Goal: Find specific page/section: Find specific page/section

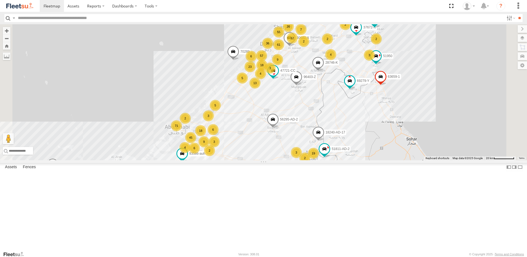
click at [91, 20] on input "text" at bounding box center [260, 18] width 488 height 8
type input "*****"
click at [516, 14] on input "**" at bounding box center [519, 18] width 6 height 8
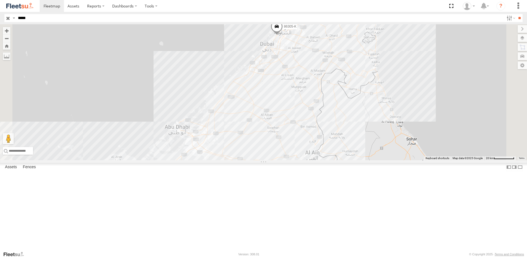
click at [0, 0] on div "86305-K" at bounding box center [0, 0] width 0 height 0
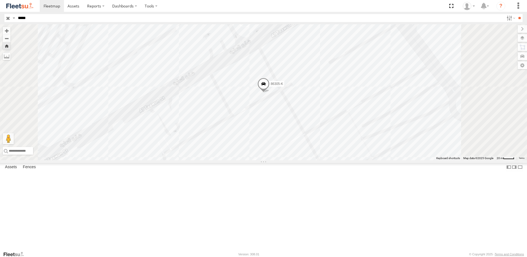
click at [7, 159] on div at bounding box center [5, 156] width 3 height 3
click at [523, 65] on label at bounding box center [516, 65] width 22 height 8
click at [384, 87] on div "86305-K" at bounding box center [263, 92] width 527 height 136
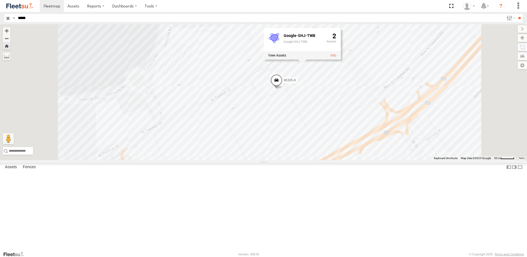
click at [421, 135] on div "86305-K Google-SHJ-TWB Google-SHJ-TWB 2" at bounding box center [263, 92] width 527 height 136
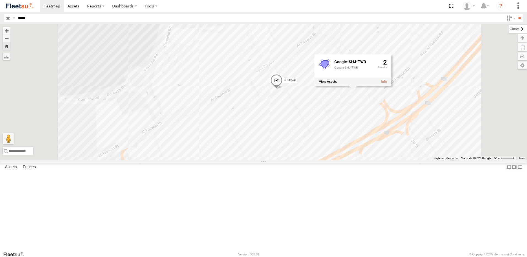
click at [508, 27] on label at bounding box center [517, 29] width 18 height 8
click at [387, 83] on link at bounding box center [384, 82] width 6 height 4
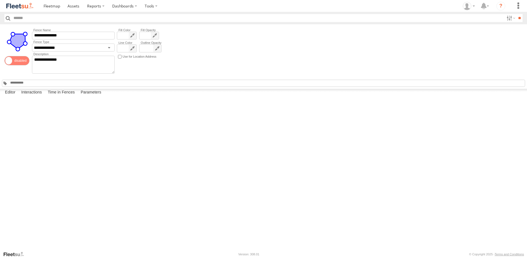
click at [27, 7] on img at bounding box center [20, 5] width 29 height 7
